Goal: Task Accomplishment & Management: Use online tool/utility

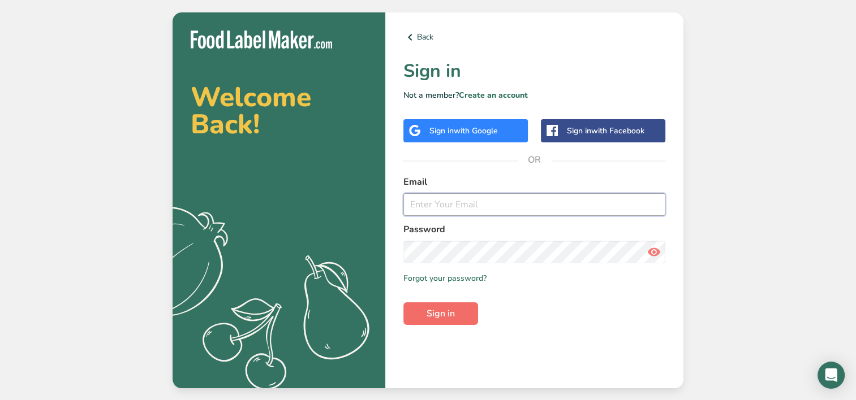
type input "[EMAIL_ADDRESS][DOMAIN_NAME]"
click at [432, 324] on button "Sign in" at bounding box center [440, 314] width 75 height 23
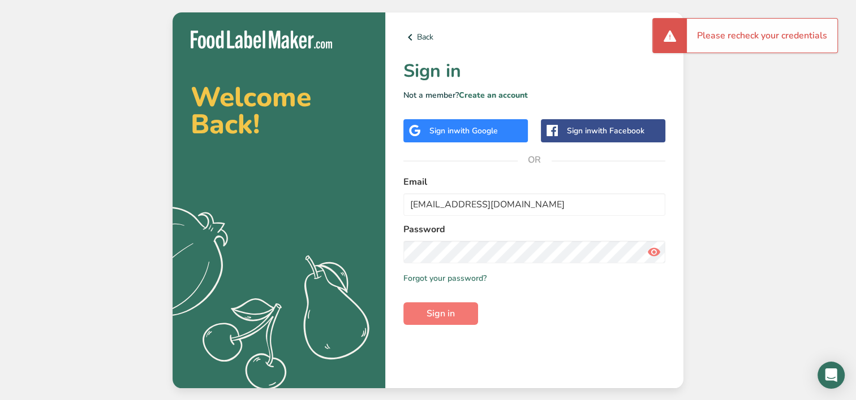
click at [654, 251] on icon at bounding box center [654, 252] width 14 height 20
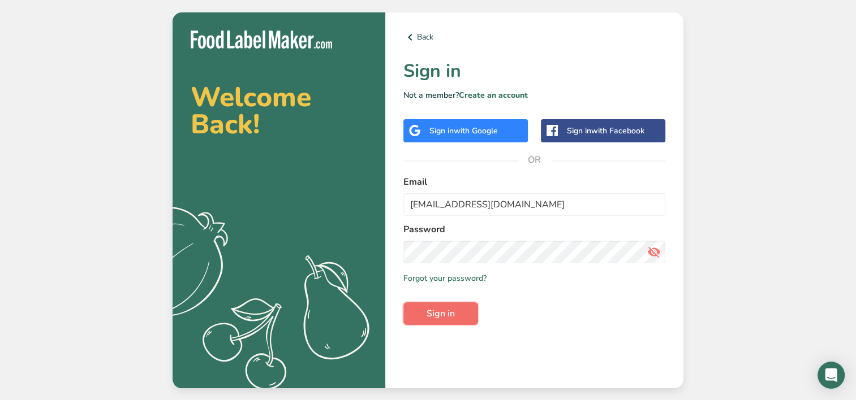
click at [430, 319] on span "Sign in" at bounding box center [440, 314] width 28 height 14
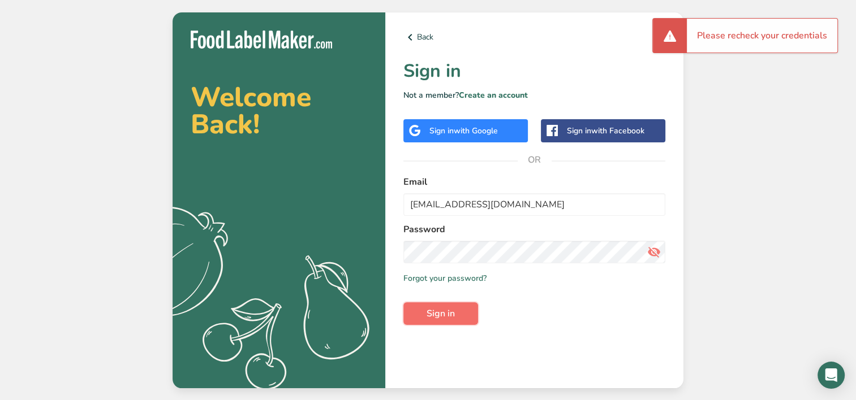
click at [413, 310] on button "Sign in" at bounding box center [440, 314] width 75 height 23
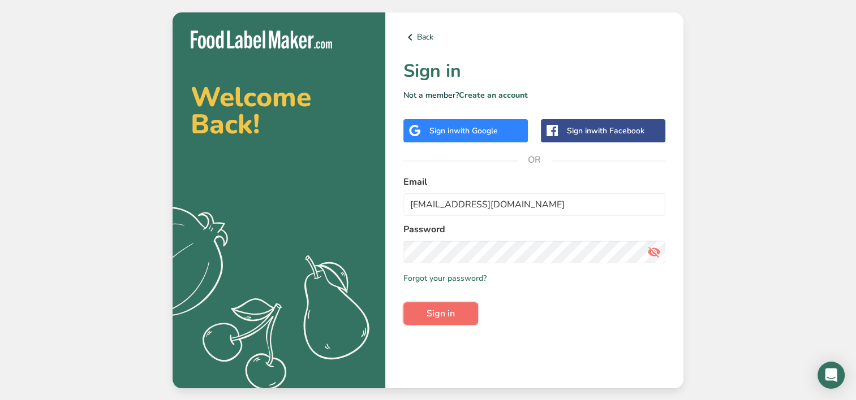
click at [414, 312] on button "Sign in" at bounding box center [440, 314] width 75 height 23
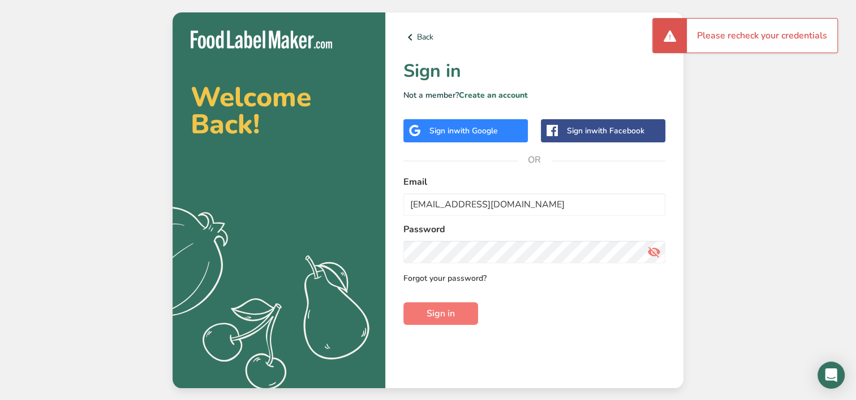
click at [423, 280] on link "Forgot your password?" at bounding box center [444, 279] width 83 height 12
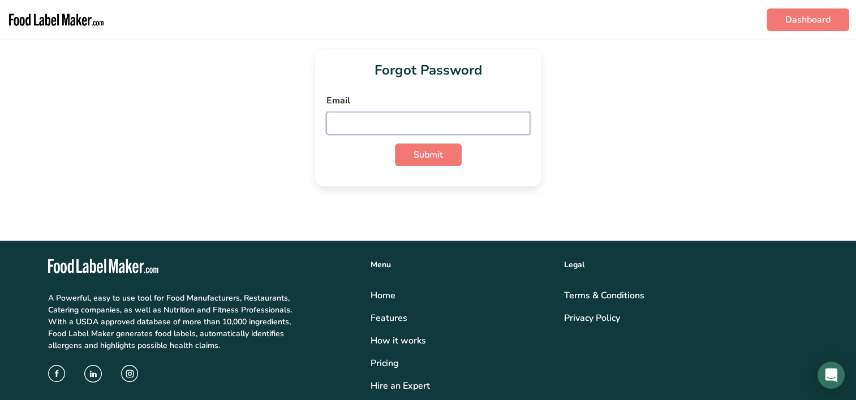
click at [376, 120] on input "email" at bounding box center [428, 123] width 204 height 23
type input "[EMAIL_ADDRESS][DOMAIN_NAME]"
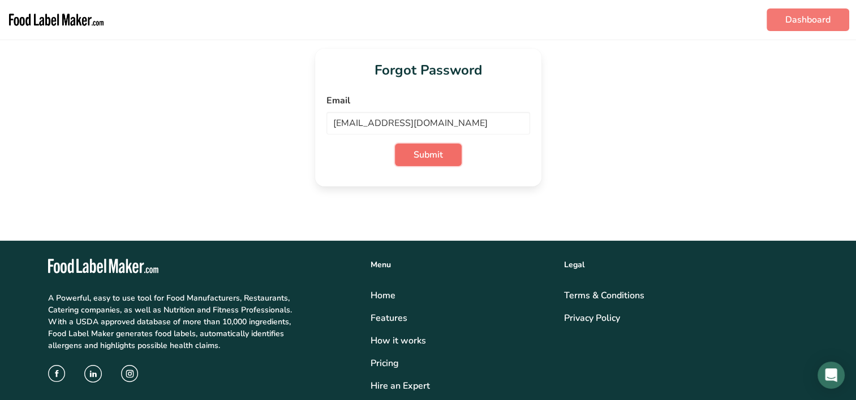
click at [403, 162] on button "Submit" at bounding box center [428, 155] width 67 height 23
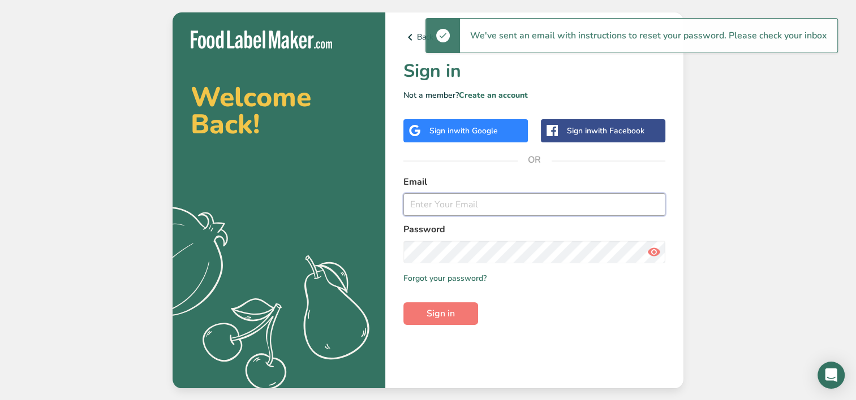
type input "[EMAIL_ADDRESS][DOMAIN_NAME]"
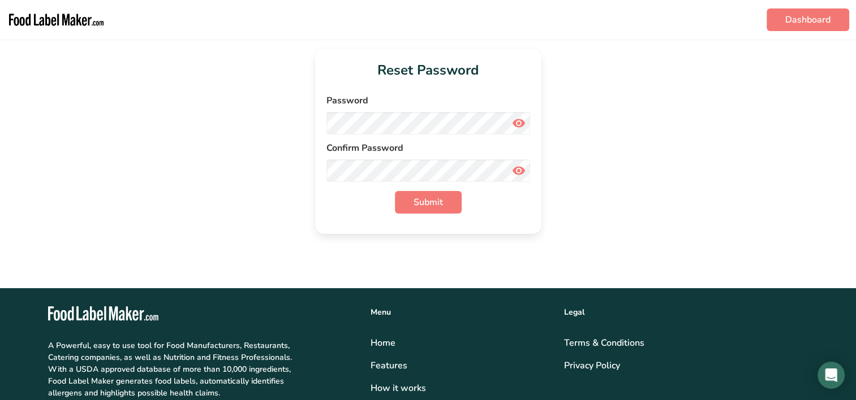
click at [516, 128] on icon at bounding box center [519, 123] width 14 height 20
click at [395, 191] on button "Submit" at bounding box center [428, 202] width 67 height 23
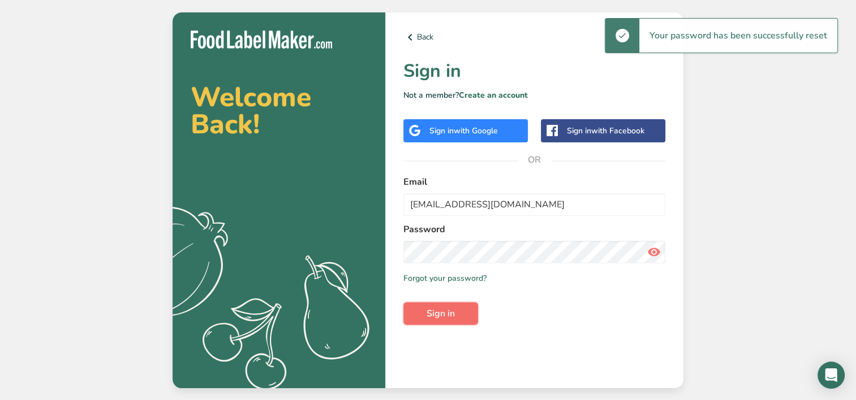
click at [439, 323] on button "Sign in" at bounding box center [440, 314] width 75 height 23
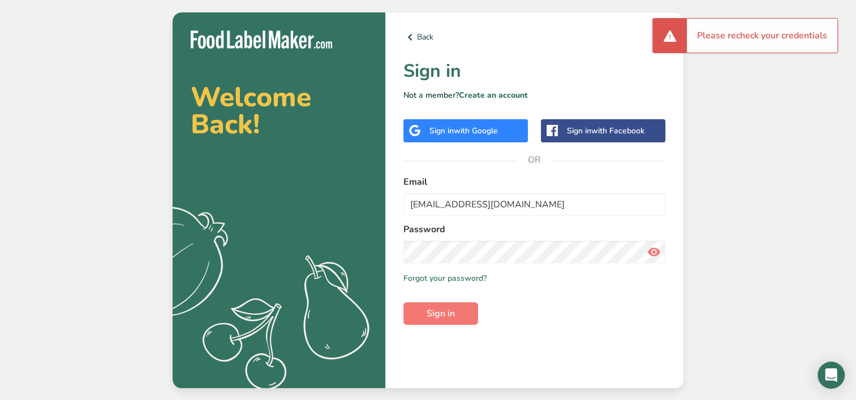
click at [643, 258] on span at bounding box center [653, 252] width 23 height 23
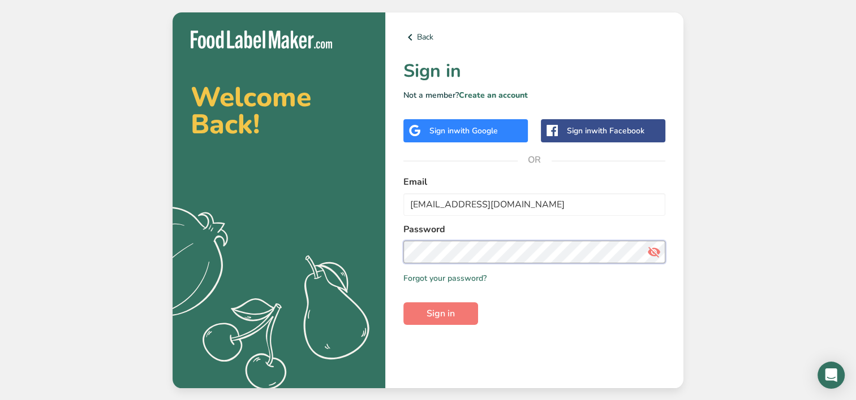
click at [403, 303] on button "Sign in" at bounding box center [440, 314] width 75 height 23
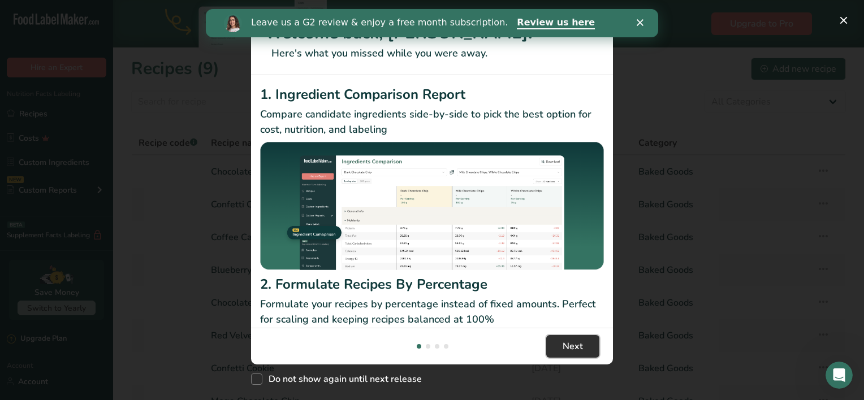
click at [573, 351] on span "Next" at bounding box center [573, 347] width 20 height 14
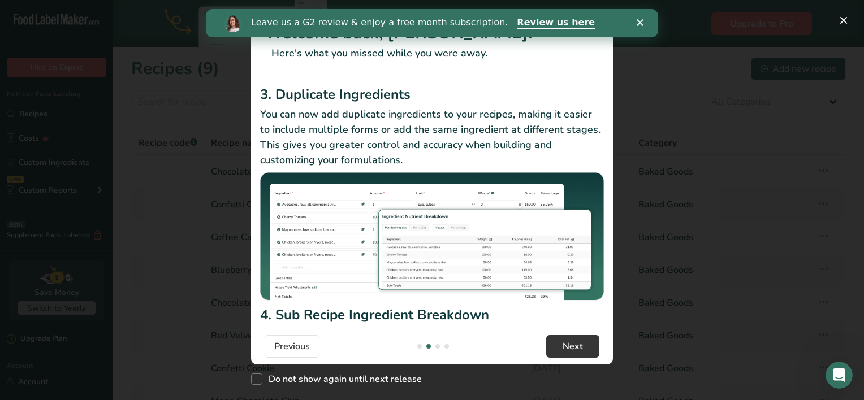
click at [640, 23] on polygon "Close" at bounding box center [640, 22] width 7 height 7
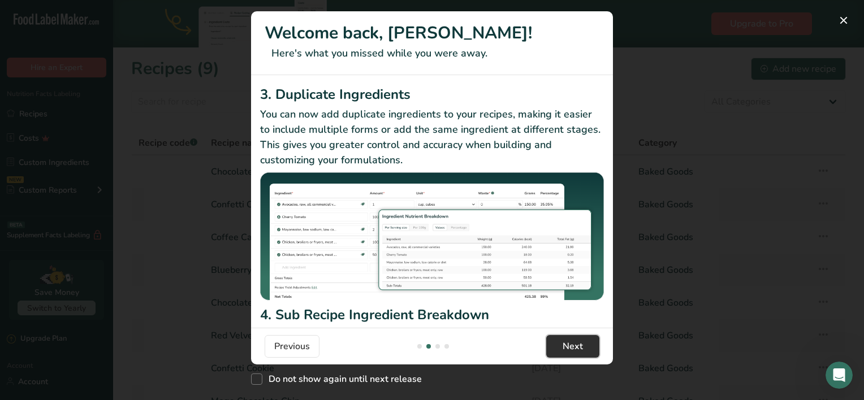
click at [590, 346] on button "Next" at bounding box center [572, 346] width 53 height 23
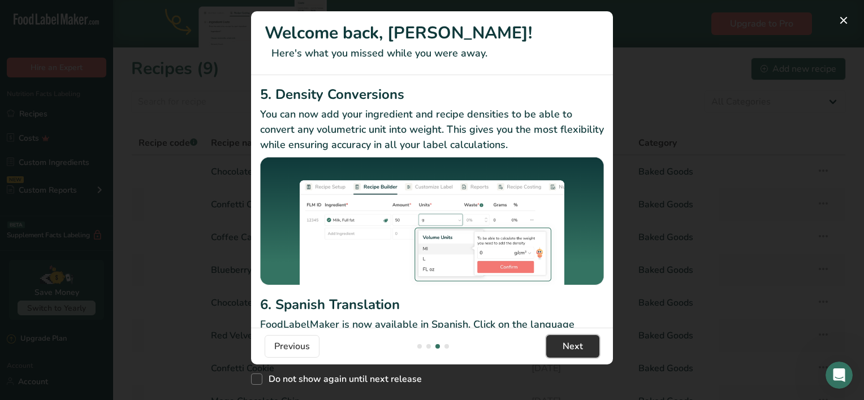
click at [590, 346] on button "Next" at bounding box center [572, 346] width 53 height 23
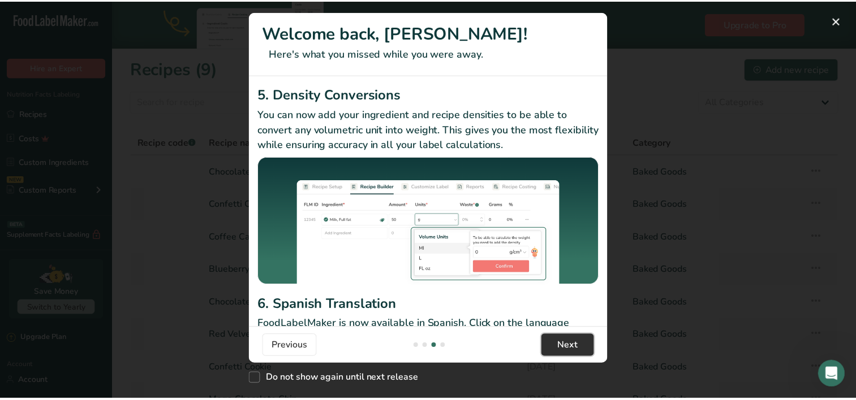
scroll to position [0, 1086]
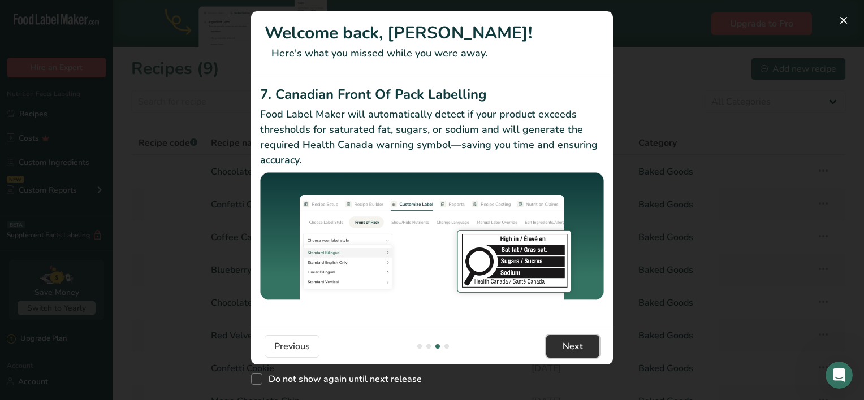
click at [590, 346] on button "Next" at bounding box center [572, 346] width 53 height 23
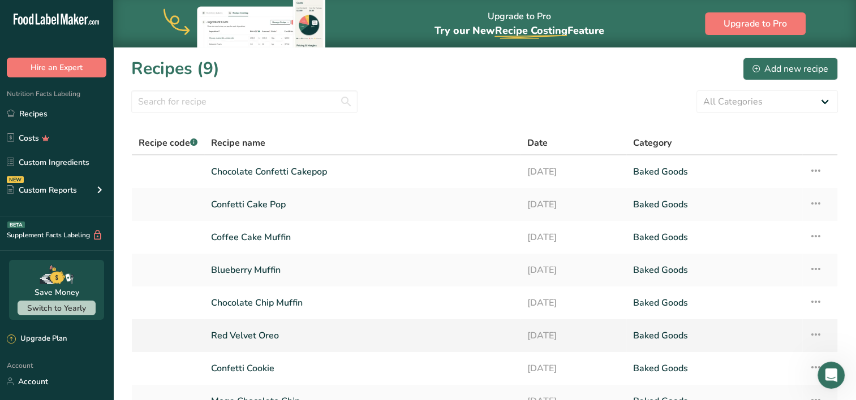
click at [590, 346] on link "[DATE]" at bounding box center [573, 336] width 92 height 24
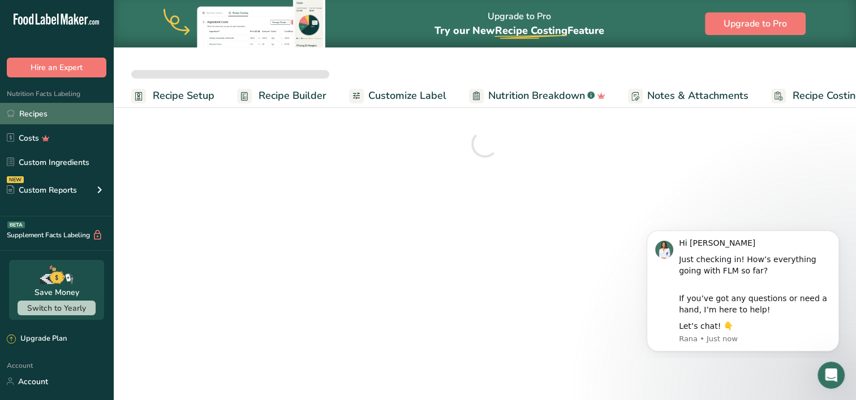
click at [74, 119] on link "Recipes" at bounding box center [56, 113] width 113 height 21
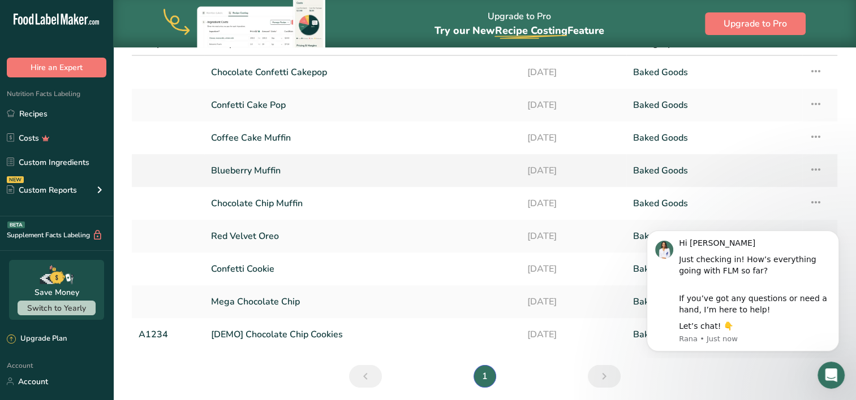
scroll to position [100, 0]
click at [814, 132] on icon at bounding box center [816, 137] width 14 height 20
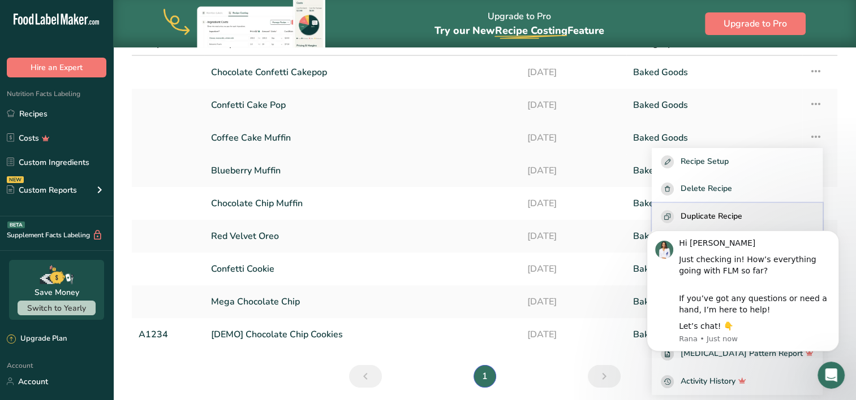
click at [742, 213] on span "Duplicate Recipe" at bounding box center [711, 216] width 62 height 13
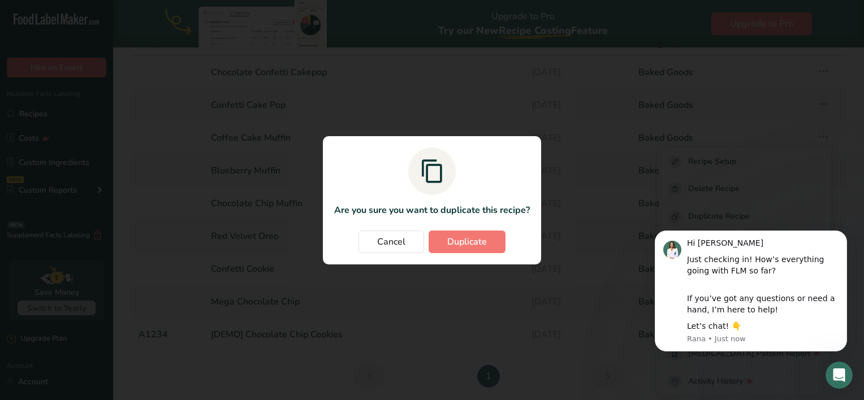
click at [473, 259] on section "Are you sure you want to duplicate this recipe? Cancel Duplicate" at bounding box center [432, 200] width 218 height 128
click at [469, 239] on span "Duplicate" at bounding box center [467, 242] width 40 height 14
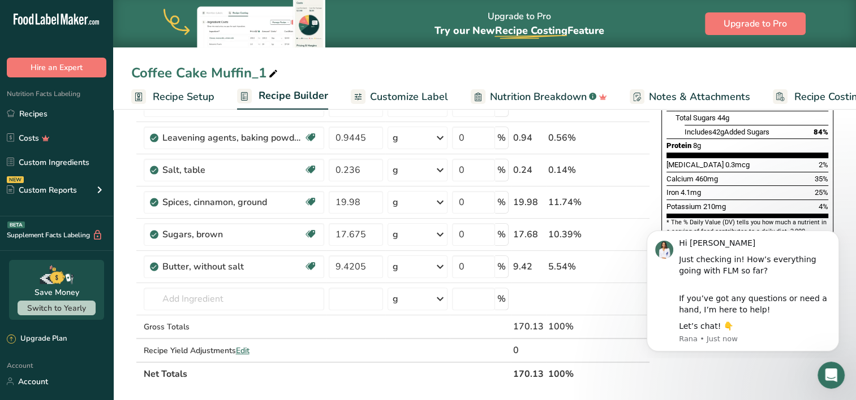
scroll to position [266, 0]
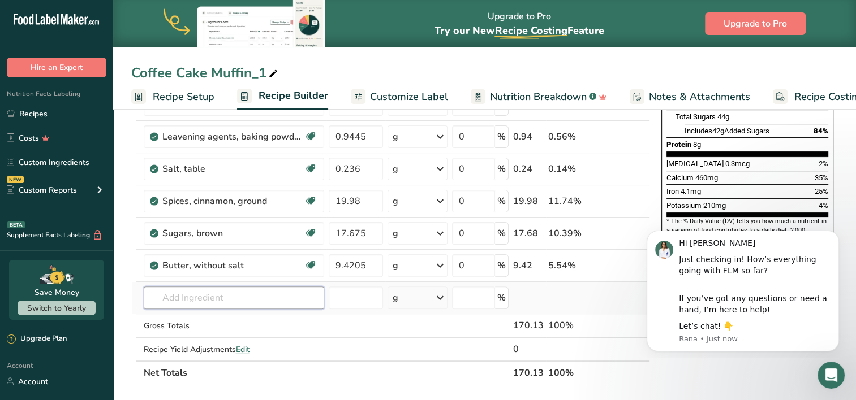
click at [242, 296] on input "text" at bounding box center [234, 298] width 180 height 23
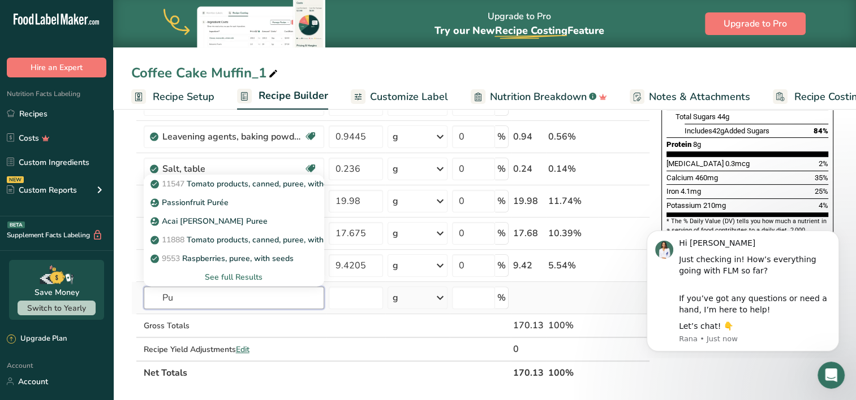
type input "P"
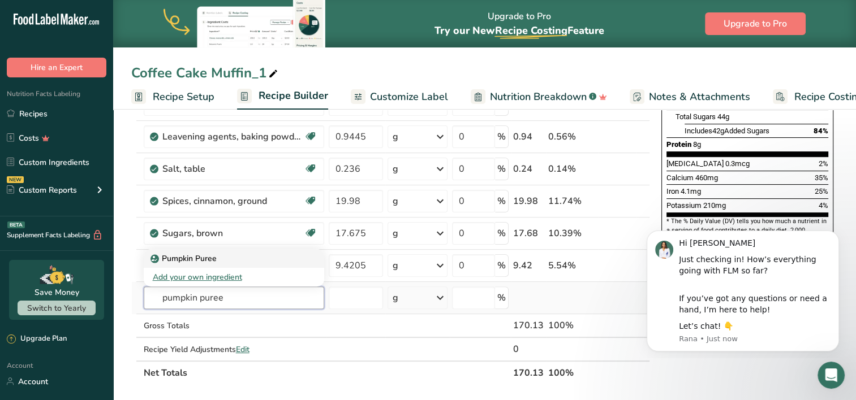
type input "pumpkin puree"
click at [226, 257] on div "Pumpkin Puree" at bounding box center [225, 259] width 144 height 12
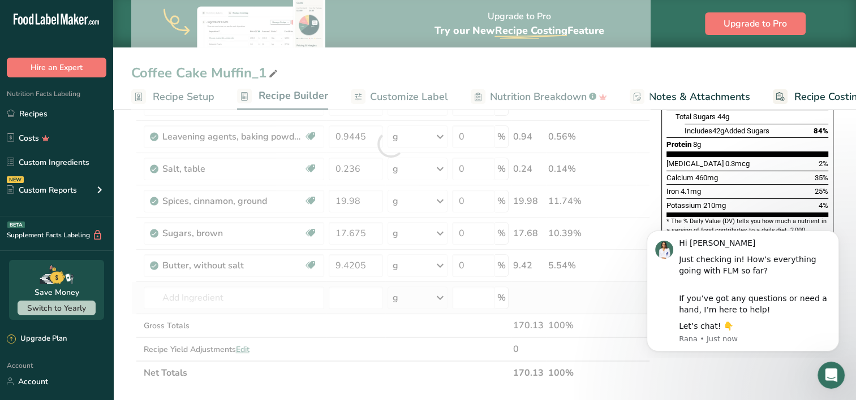
type input "Pumpkin Puree"
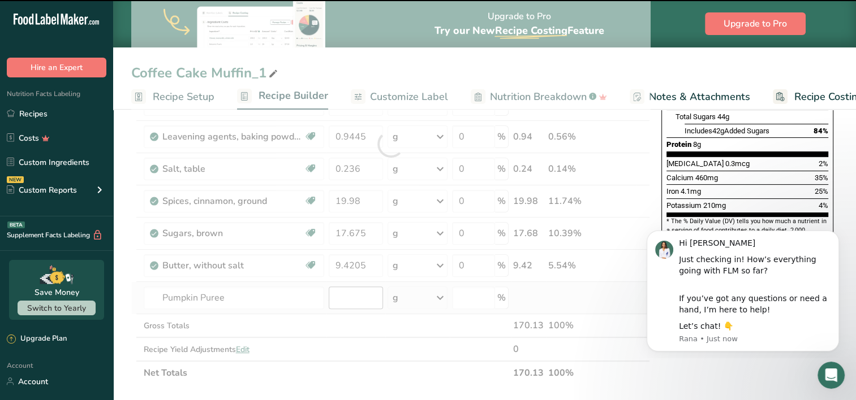
type input "0"
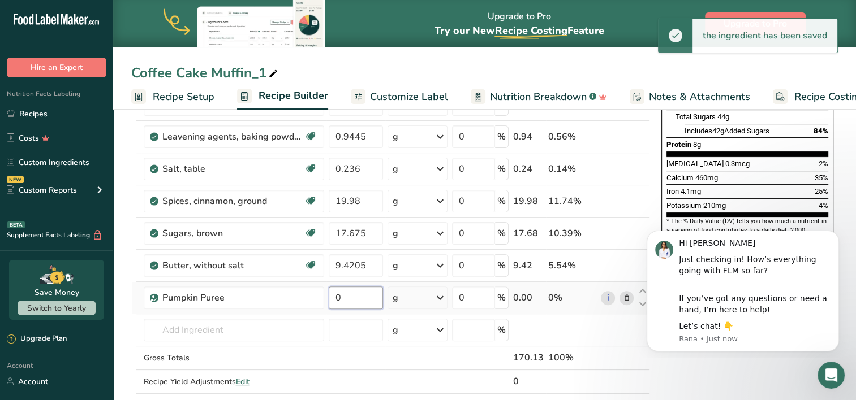
click at [353, 296] on input "0" at bounding box center [356, 298] width 54 height 23
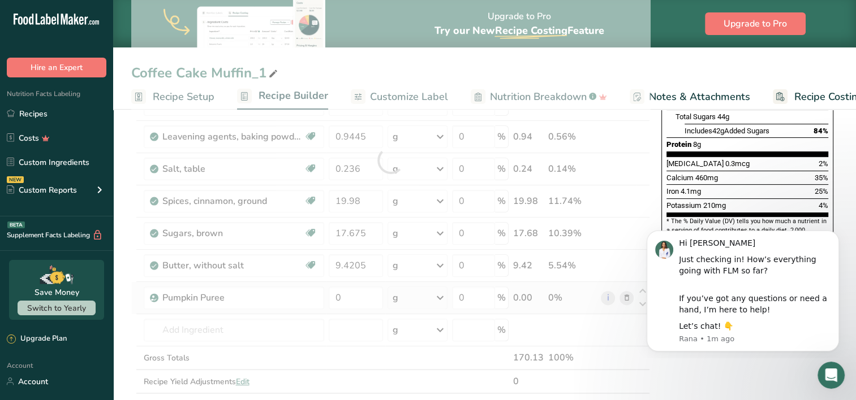
click at [408, 296] on div "Ingredient * Amount * Unit * Waste * .a-a{fill:#347362;}.b-a{fill:#fff;} Grams …" at bounding box center [390, 160] width 519 height 514
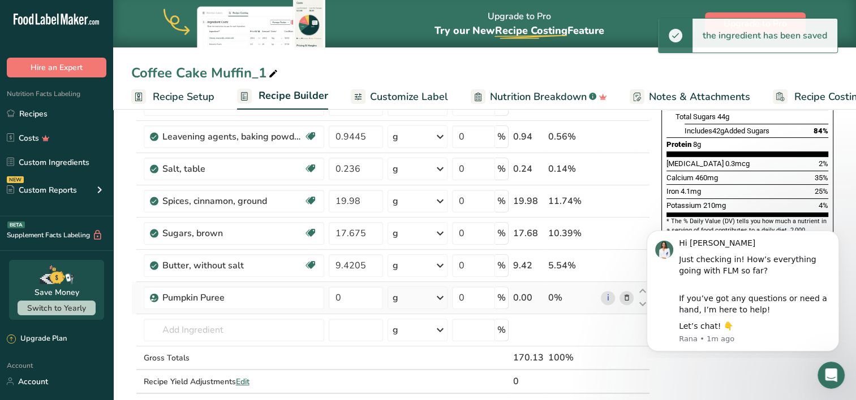
click at [440, 294] on icon at bounding box center [440, 298] width 14 height 20
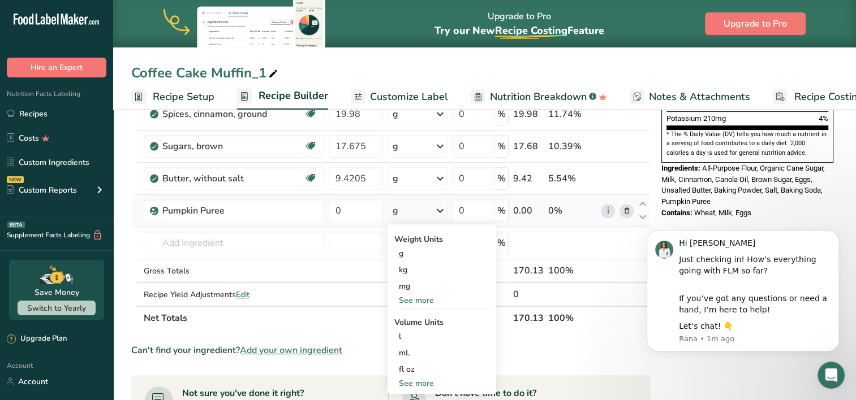
scroll to position [357, 0]
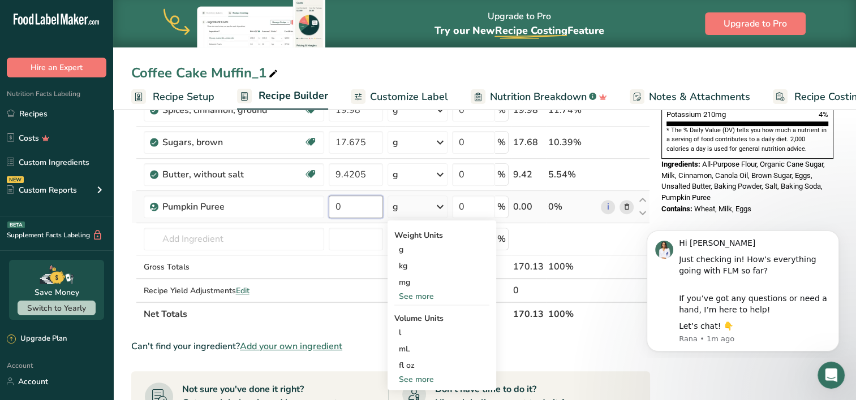
click at [346, 206] on input "0" at bounding box center [356, 207] width 54 height 23
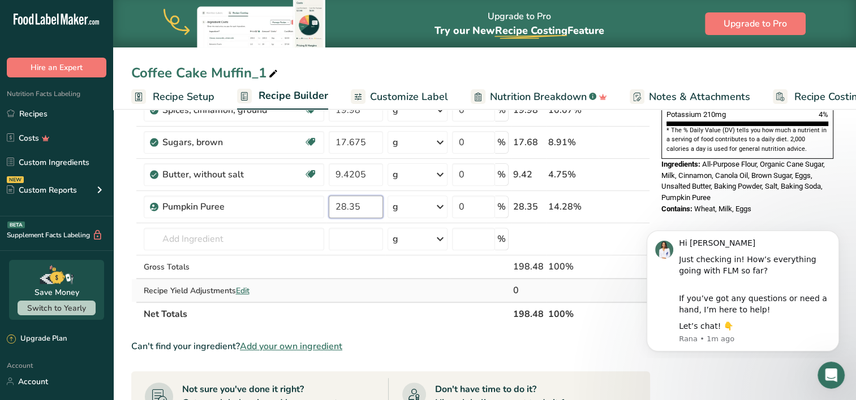
type input "28.35"
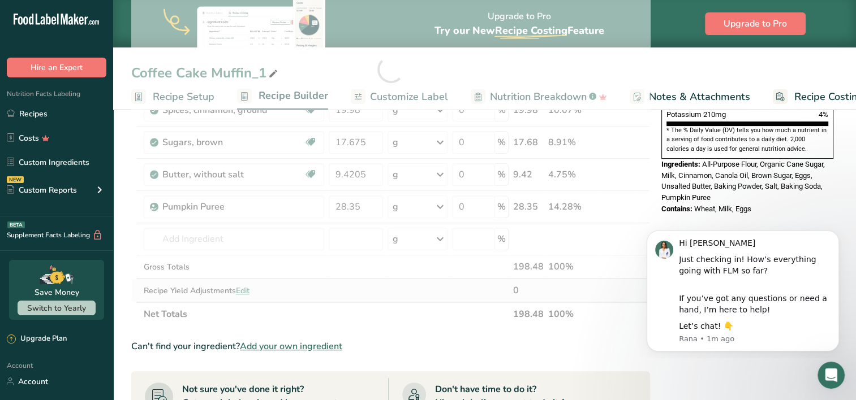
click at [386, 277] on div "Ingredient * Amount * Unit * Waste * .a-a{fill:#347362;}.b-a{fill:#fff;} Grams …" at bounding box center [390, 69] width 519 height 514
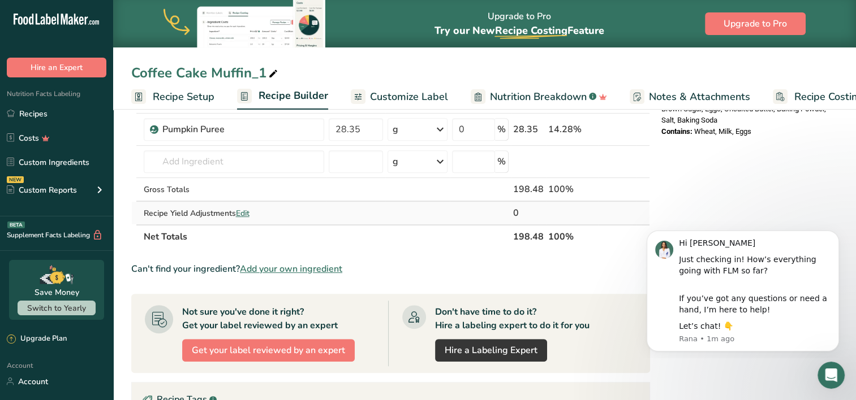
scroll to position [434, 0]
click at [253, 169] on input "text" at bounding box center [234, 162] width 180 height 23
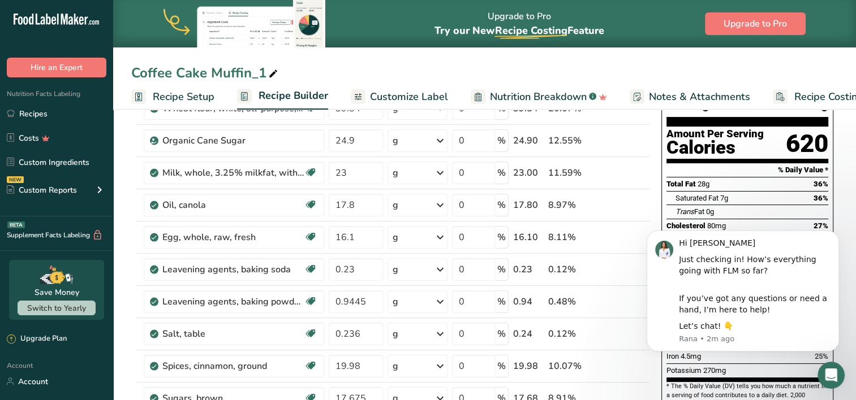
scroll to position [0, 0]
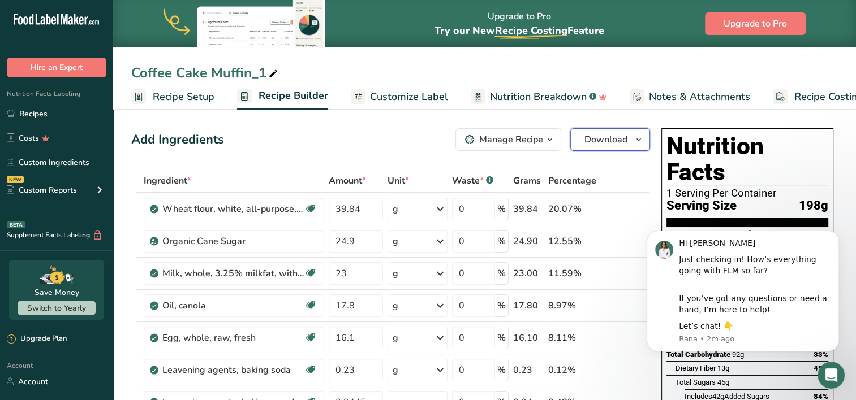
click at [636, 142] on icon "button" at bounding box center [638, 140] width 9 height 14
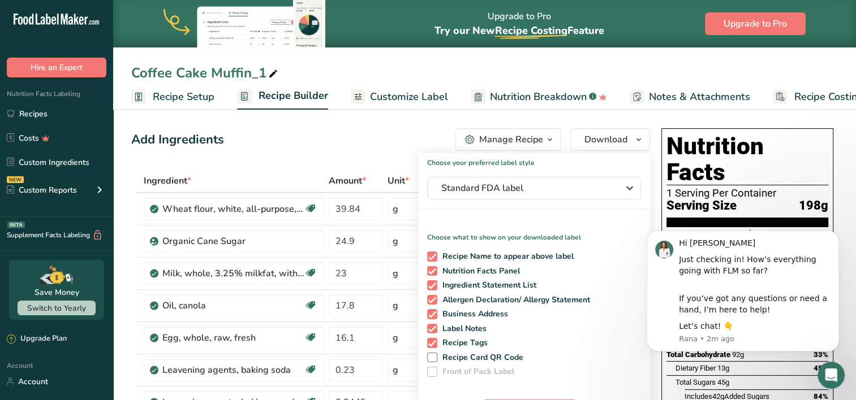
click at [275, 70] on icon at bounding box center [273, 74] width 10 height 16
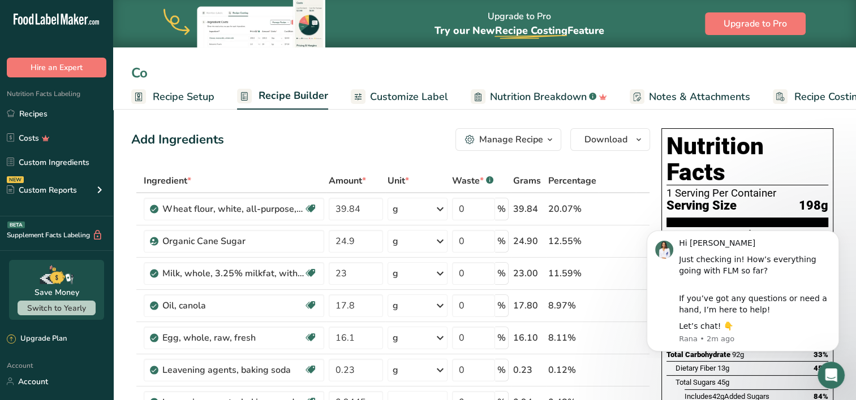
type input "C"
type input "Pumpkin Streusel Muffin"
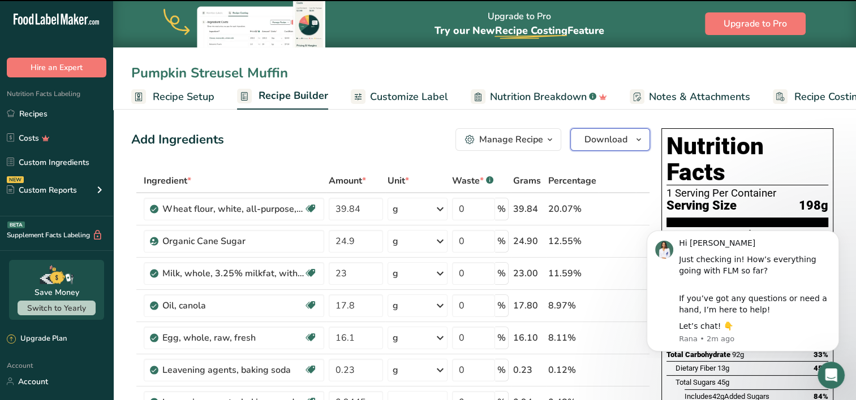
click at [585, 136] on span "Download" at bounding box center [605, 140] width 43 height 14
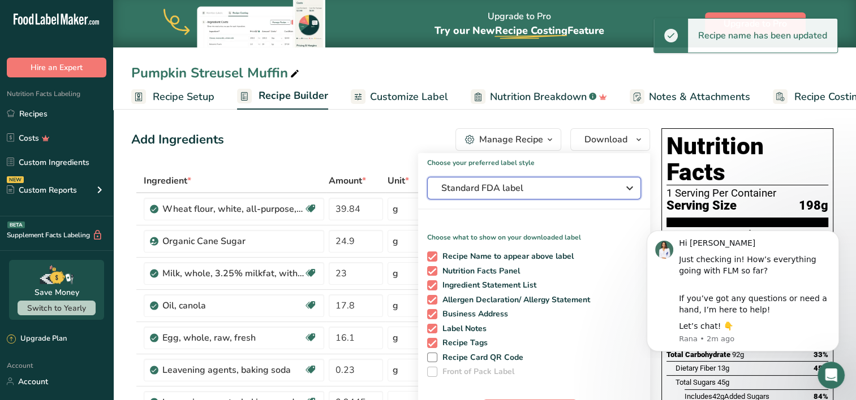
click at [540, 188] on span "Standard FDA label" at bounding box center [526, 189] width 170 height 14
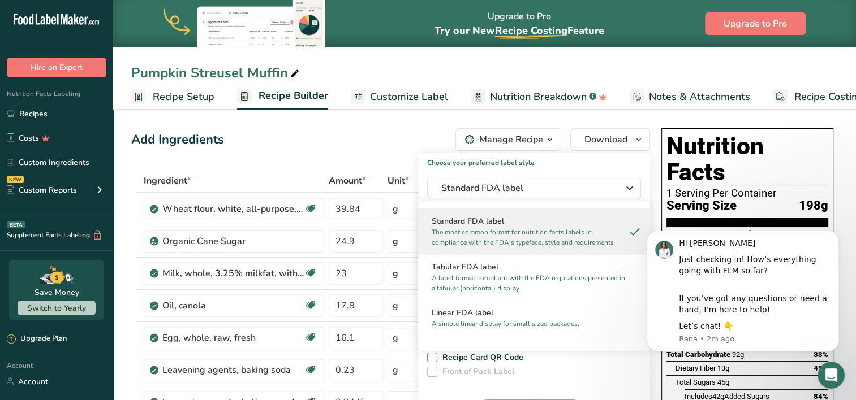
click at [422, 151] on div "Choose your preferred label style Standard FDA label Standard FDA label The mos…" at bounding box center [534, 291] width 232 height 280
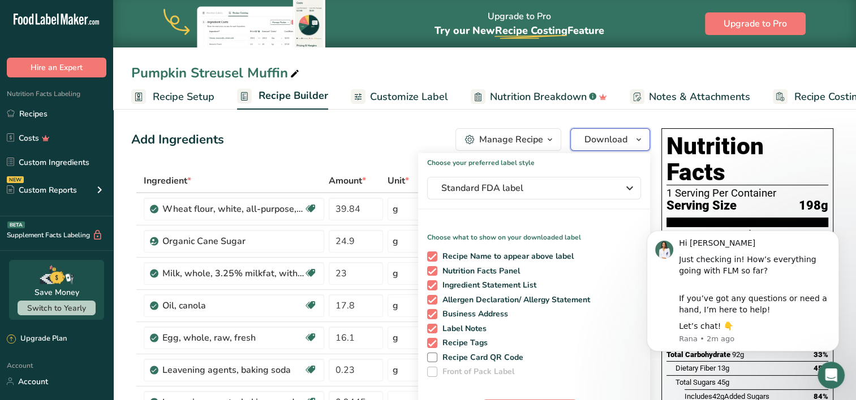
click at [586, 136] on span "Download" at bounding box center [605, 140] width 43 height 14
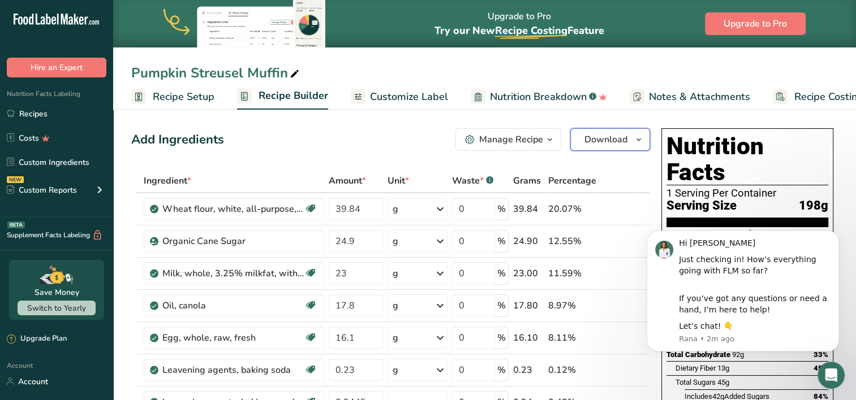
click at [598, 143] on span "Download" at bounding box center [605, 140] width 43 height 14
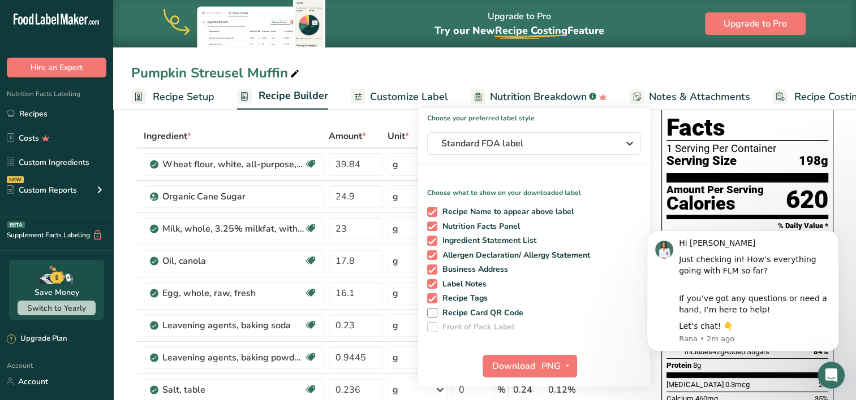
scroll to position [45, 0]
click at [507, 366] on span "Download" at bounding box center [513, 366] width 43 height 14
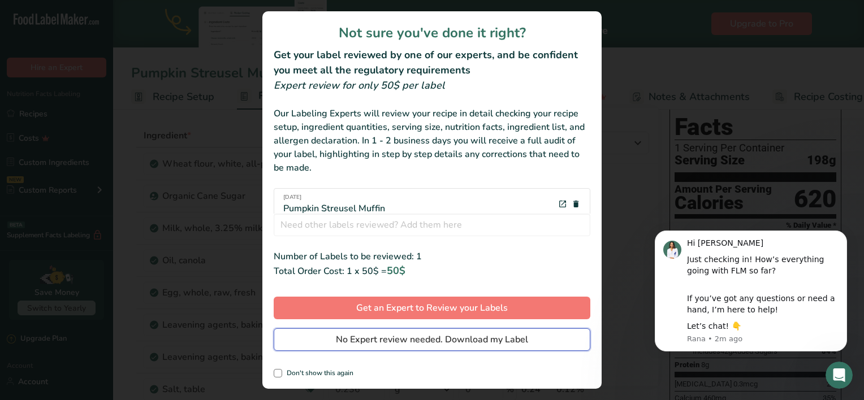
click at [468, 338] on span "No Expert review needed. Download my Label" at bounding box center [432, 340] width 192 height 14
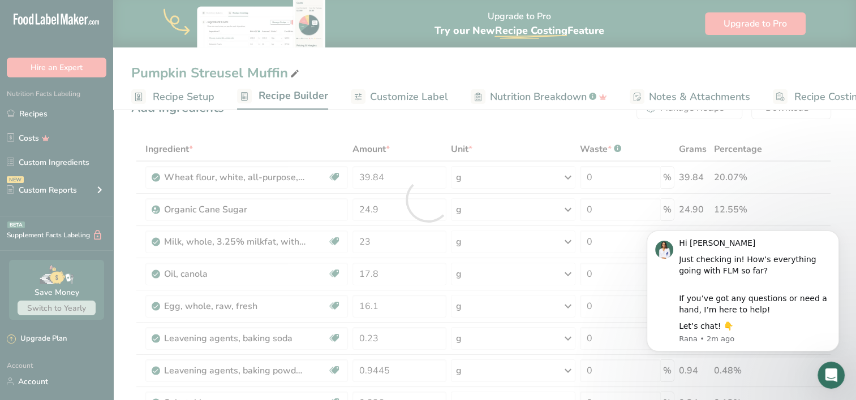
scroll to position [0, 0]
